Goal: Information Seeking & Learning: Learn about a topic

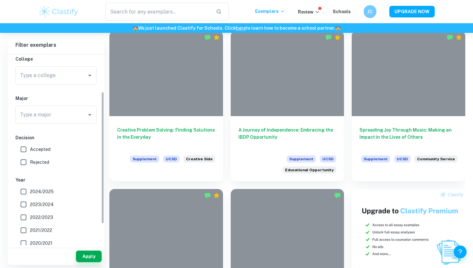
scroll to position [17, 0]
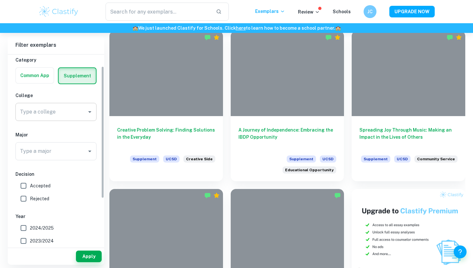
click at [74, 110] on input "Type a college" at bounding box center [51, 112] width 66 height 12
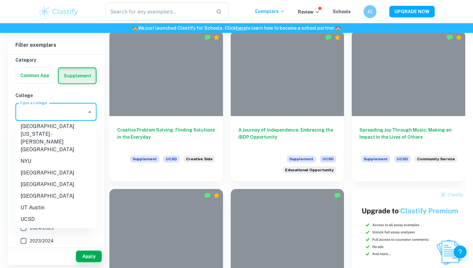
scroll to position [155, 0]
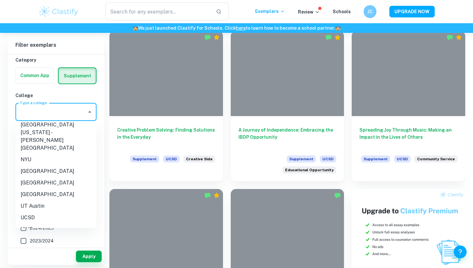
click at [58, 177] on li "[GEOGRAPHIC_DATA]" at bounding box center [55, 183] width 81 height 12
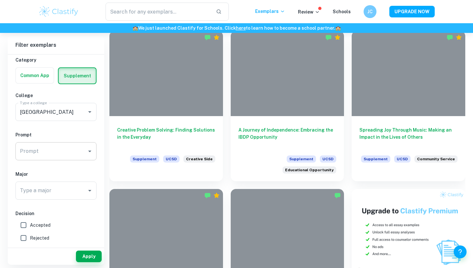
click at [57, 153] on input "Prompt" at bounding box center [51, 151] width 66 height 12
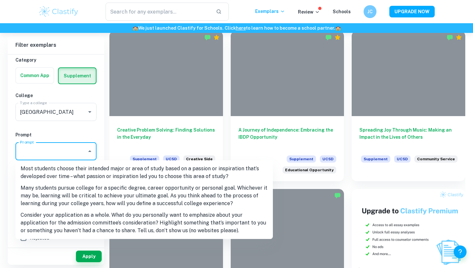
click at [55, 196] on li "Many students pursue college for a specific degree, career opportunity or perso…" at bounding box center [144, 195] width 258 height 27
type input "Many students pursue college for a specific degree, career opportunity or perso…"
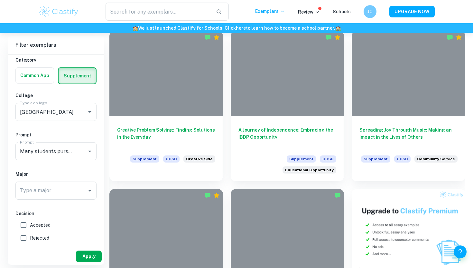
click at [93, 258] on button "Apply" at bounding box center [89, 256] width 26 height 12
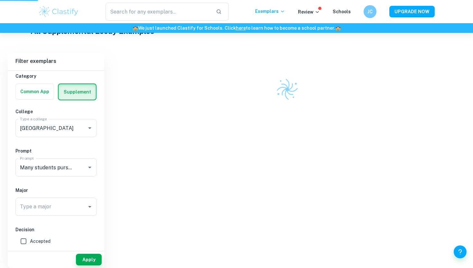
scroll to position [133, 0]
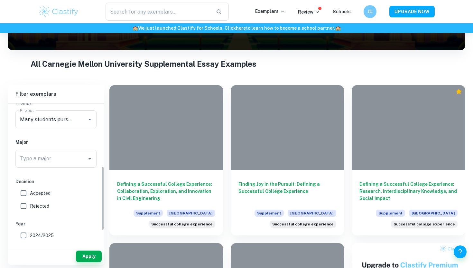
scroll to position [90, 0]
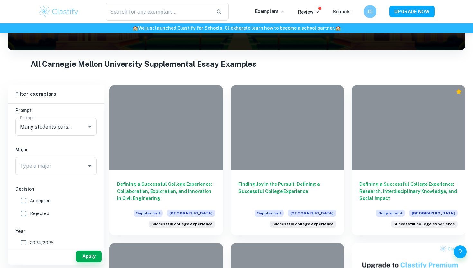
click at [24, 201] on input "Accepted" at bounding box center [23, 200] width 13 height 13
checkbox input "true"
click at [87, 258] on button "Apply" at bounding box center [89, 256] width 26 height 12
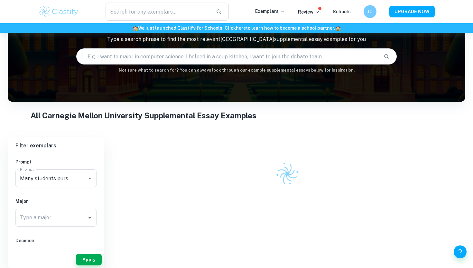
scroll to position [100, 0]
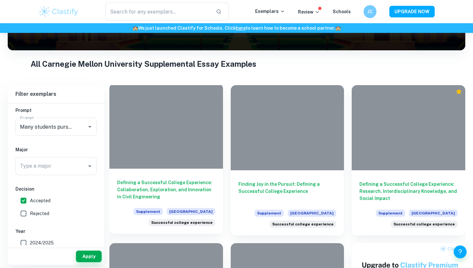
click at [189, 182] on h6 "Defining a Successful College Experience: Collaboration, Exploration, and Innov…" at bounding box center [166, 189] width 98 height 21
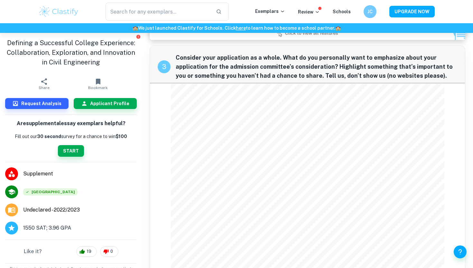
scroll to position [651, 0]
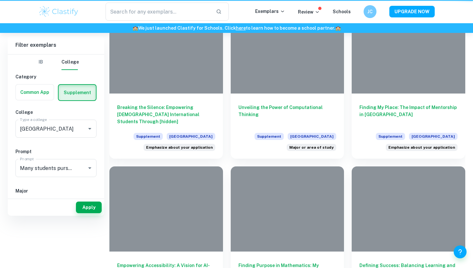
scroll to position [100, 0]
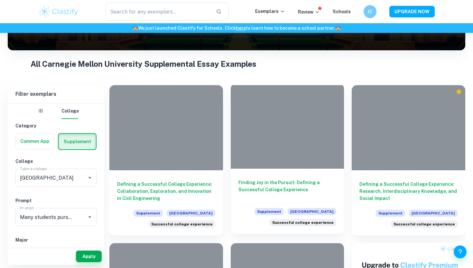
click at [320, 188] on h6 "Finding Joy in the Pursuit: Defining a Successful College Experience" at bounding box center [288, 189] width 98 height 21
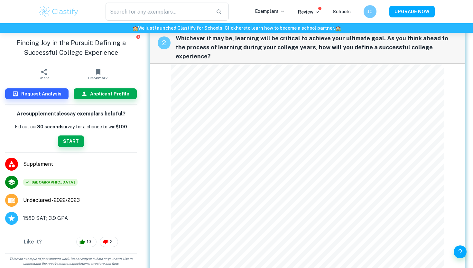
scroll to position [308, 0]
